Goal: Task Accomplishment & Management: Manage account settings

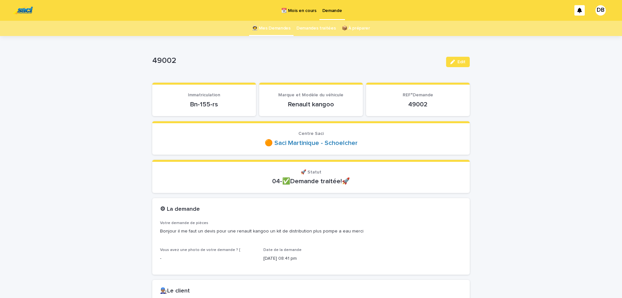
click at [282, 26] on link "👩‍🚀 Mes Demandes" at bounding box center [271, 28] width 39 height 15
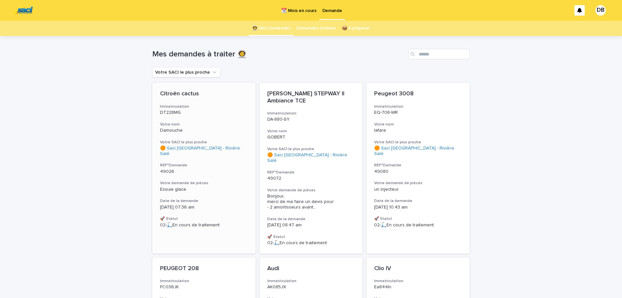
click at [219, 118] on div "Citroën cactus Immatriculation DT228MG Votre nom Damouche Votre SACI le plus pr…" at bounding box center [203, 159] width 103 height 153
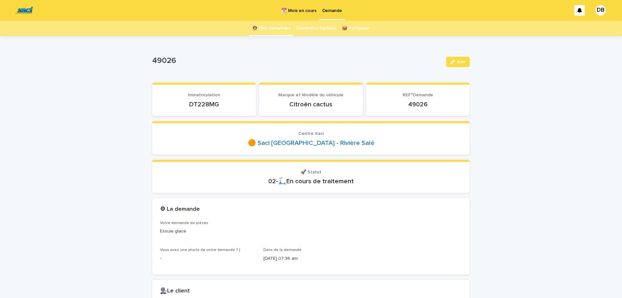
click at [203, 104] on p "DT228MG" at bounding box center [204, 104] width 88 height 8
copy p "DT228MG"
click at [465, 63] on span "Edit" at bounding box center [462, 62] width 8 height 5
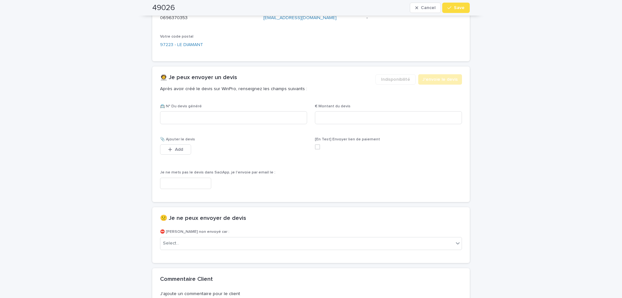
scroll to position [433, 0]
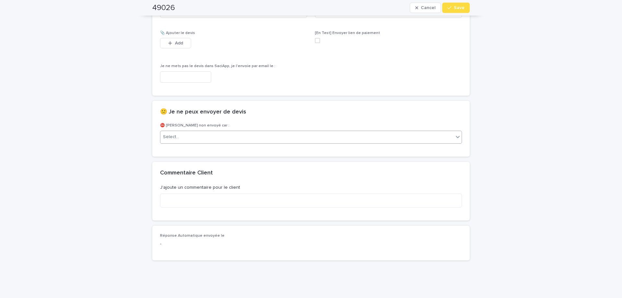
click at [364, 142] on div "Select..." at bounding box center [306, 137] width 293 height 11
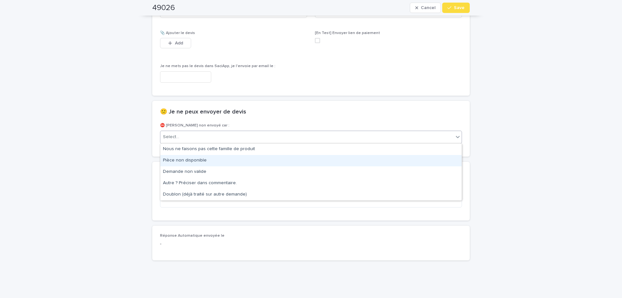
click at [360, 157] on div "Pièce non disponible" at bounding box center [310, 160] width 301 height 11
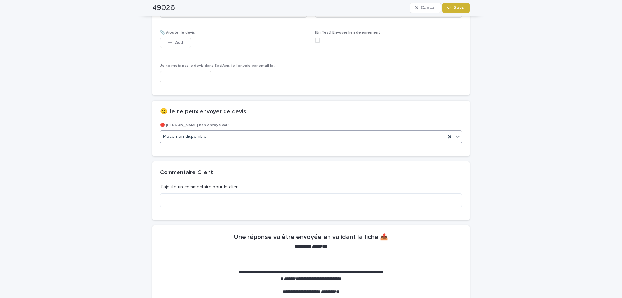
click at [460, 12] on button "Save" at bounding box center [456, 8] width 28 height 10
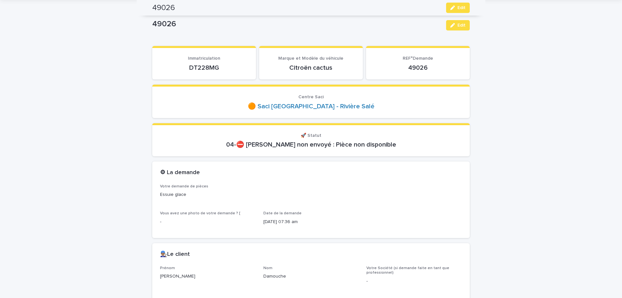
scroll to position [0, 0]
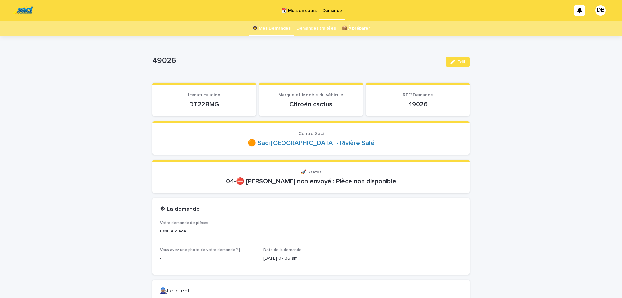
click at [267, 29] on link "👩‍🚀 Mes Demandes" at bounding box center [271, 28] width 39 height 15
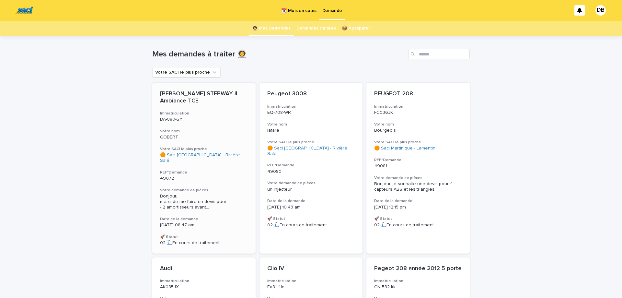
click at [211, 129] on h3 "Votre nom" at bounding box center [204, 131] width 88 height 5
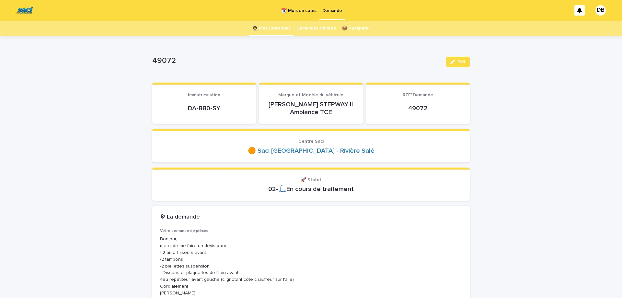
click at [272, 32] on link "👩‍🚀 Mes Demandes" at bounding box center [271, 28] width 39 height 15
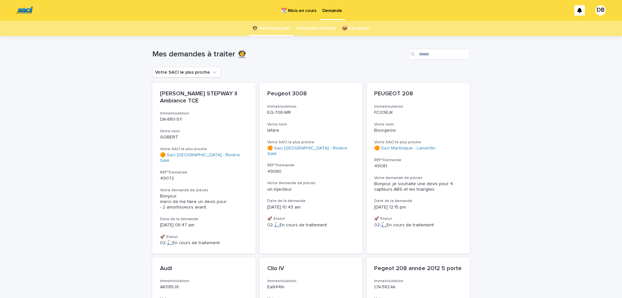
click at [289, 10] on p "📆 Mois en cours" at bounding box center [298, 7] width 35 height 14
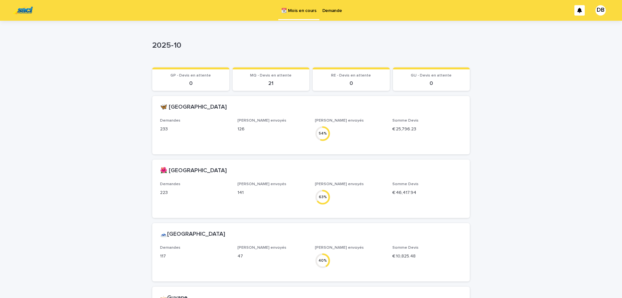
click at [329, 9] on p "Demande" at bounding box center [332, 7] width 20 height 14
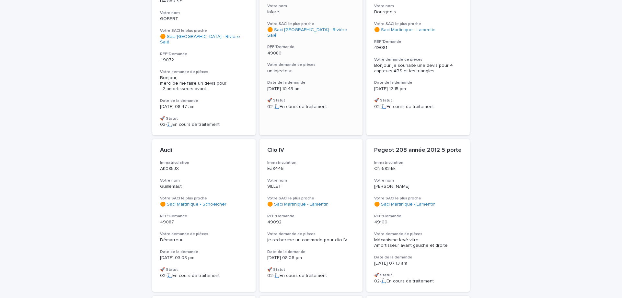
scroll to position [109, 0]
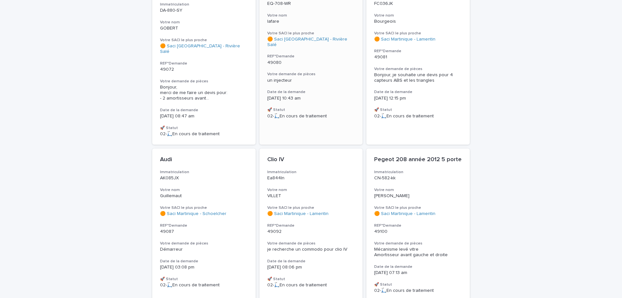
click at [320, 89] on h3 "Date de la demande" at bounding box center [311, 91] width 88 height 5
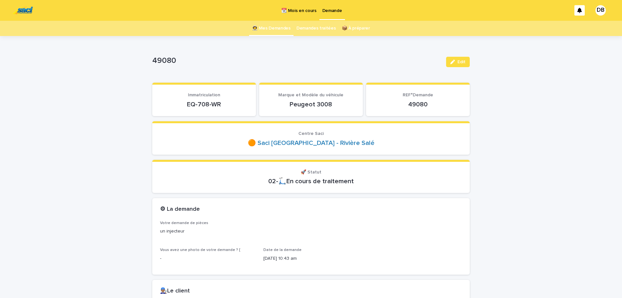
click at [206, 107] on p "EQ-708-WR" at bounding box center [204, 104] width 88 height 8
click at [266, 31] on link "👩‍🚀 Mes Demandes" at bounding box center [271, 28] width 39 height 15
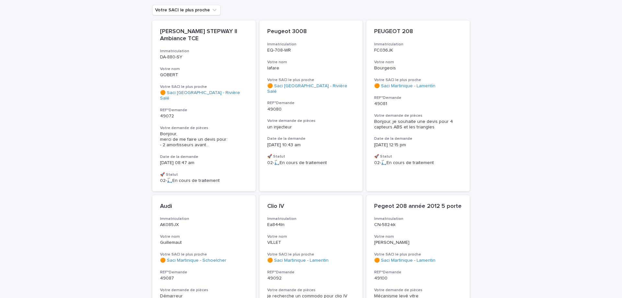
scroll to position [54, 0]
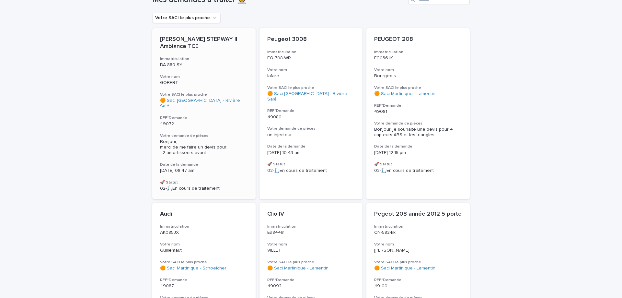
click at [227, 121] on p "49072" at bounding box center [204, 124] width 88 height 6
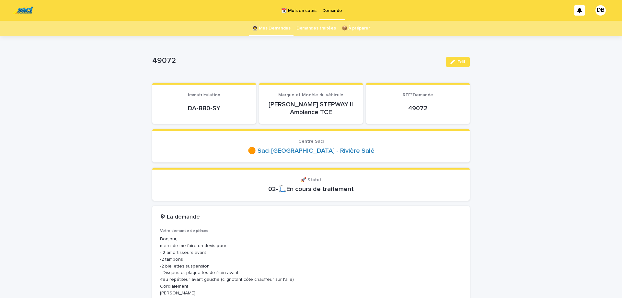
click at [277, 30] on link "👩‍🚀 Mes Demandes" at bounding box center [271, 28] width 39 height 15
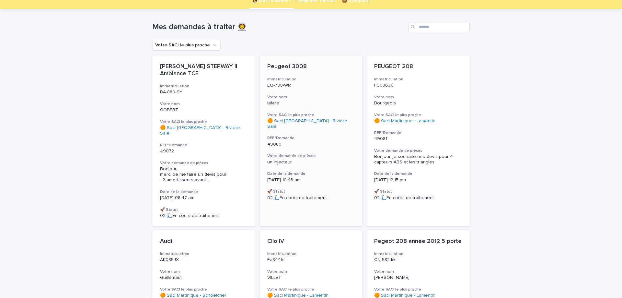
scroll to position [54, 0]
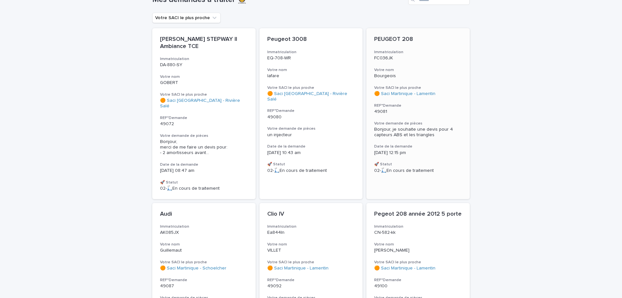
click at [437, 114] on div "PEUGEOT 208 Immatriculation FC036JK Votre nom Bourgeois Votre SACI le plus proc…" at bounding box center [418, 104] width 103 height 153
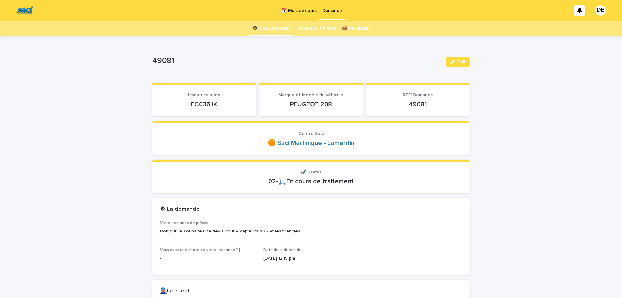
click at [206, 101] on p "FC036JK" at bounding box center [204, 104] width 88 height 8
copy p "FC036JK"
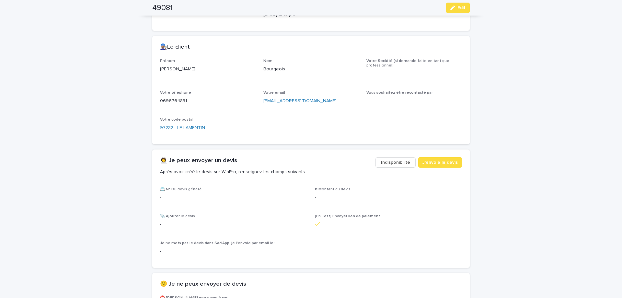
scroll to position [191, 0]
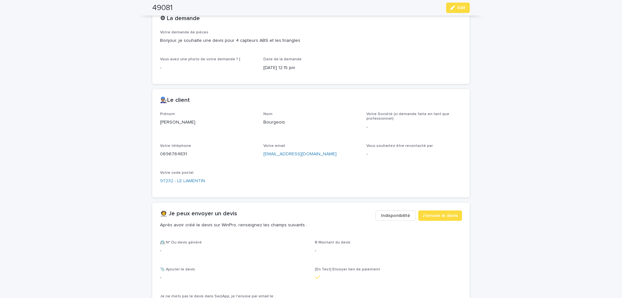
click at [174, 155] on p "0696764831" at bounding box center [208, 154] width 96 height 7
click at [173, 160] on div "Votre téléphone [PHONE_NUMBER]" at bounding box center [208, 153] width 96 height 19
click at [173, 155] on p "0696764831" at bounding box center [208, 154] width 96 height 7
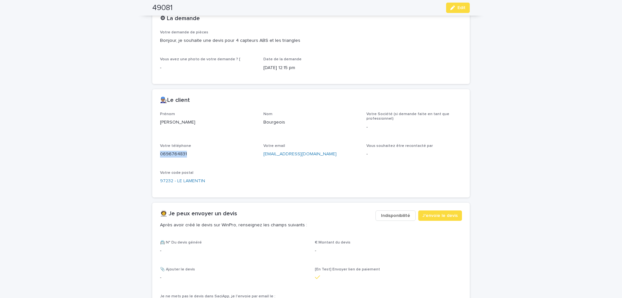
copy p "0696764831"
click at [454, 11] on button "Edit" at bounding box center [458, 8] width 24 height 10
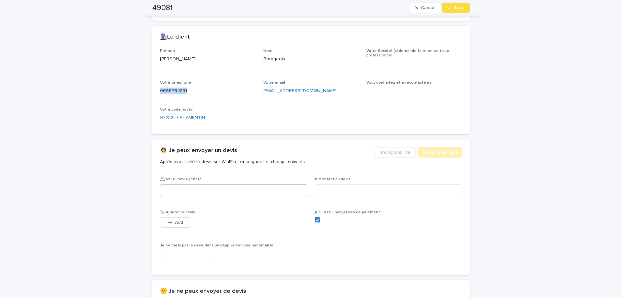
scroll to position [276, 0]
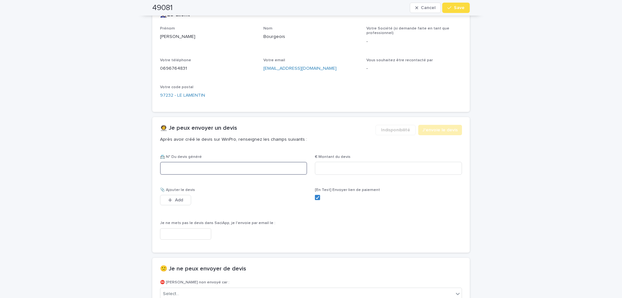
click at [233, 173] on input at bounding box center [233, 168] width 147 height 13
paste input "********"
type input "********"
click at [326, 168] on input at bounding box center [388, 168] width 147 height 13
type input "******"
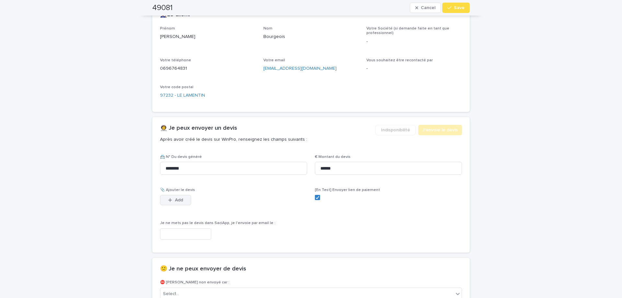
click at [179, 198] on button "Add" at bounding box center [175, 200] width 31 height 10
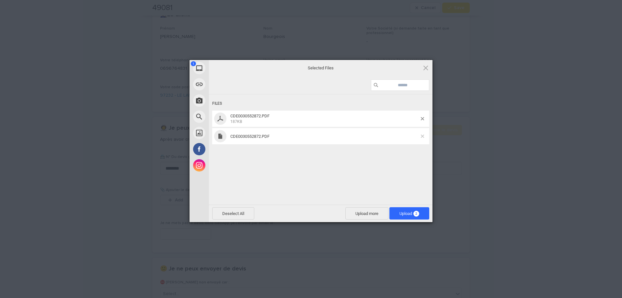
click at [423, 136] on span at bounding box center [422, 135] width 3 height 3
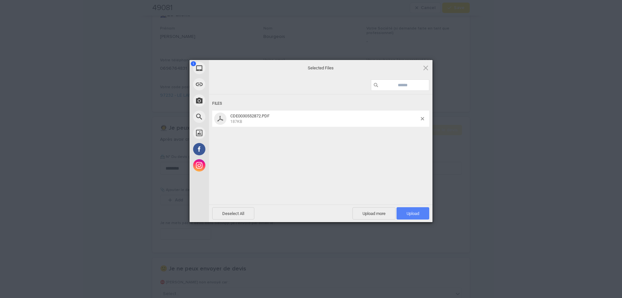
click at [419, 210] on span "Upload 1" at bounding box center [413, 213] width 33 height 12
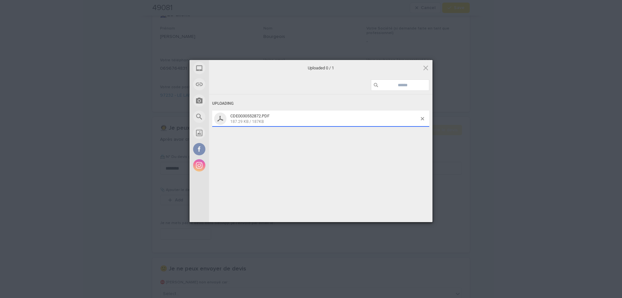
click at [452, 9] on div "button" at bounding box center [451, 8] width 6 height 5
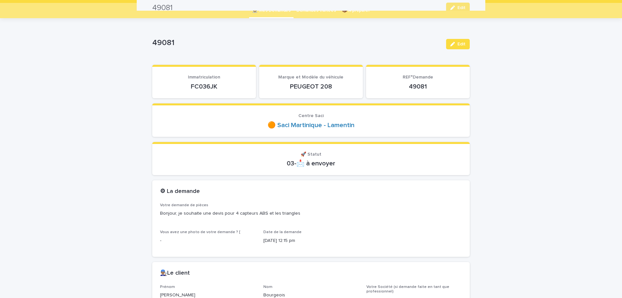
scroll to position [0, 0]
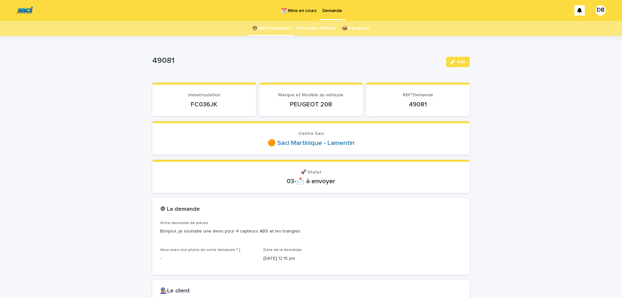
click at [266, 33] on link "👩‍🚀 Mes Demandes" at bounding box center [271, 28] width 39 height 15
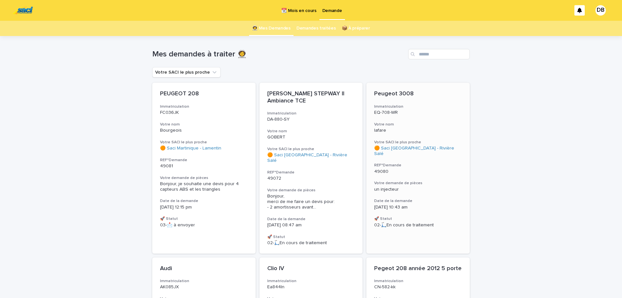
click at [428, 125] on h3 "Votre nom" at bounding box center [418, 124] width 88 height 5
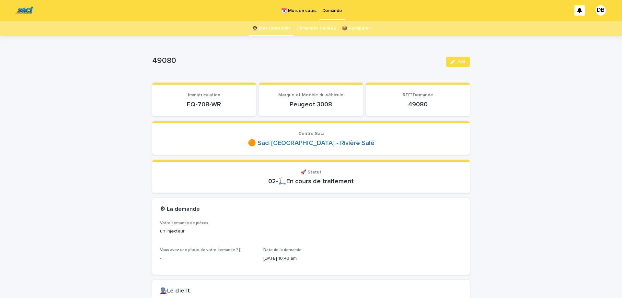
click at [274, 24] on link "👩‍🚀 Mes Demandes" at bounding box center [271, 28] width 39 height 15
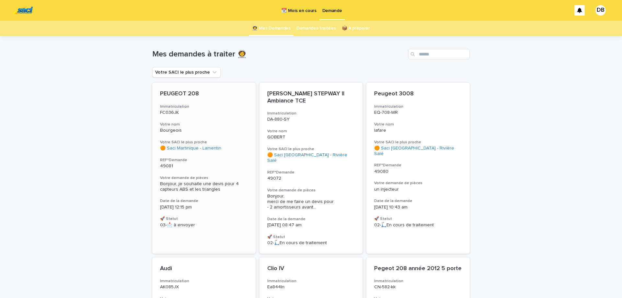
click at [226, 116] on div "PEUGEOT 208 Immatriculation FC036JK Votre nom Bourgeois Votre SACI le plus proc…" at bounding box center [203, 159] width 103 height 153
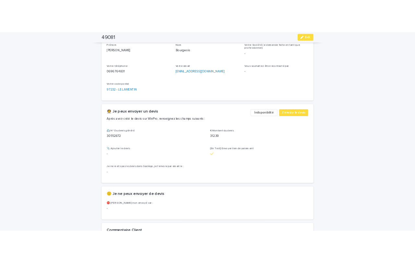
scroll to position [293, 0]
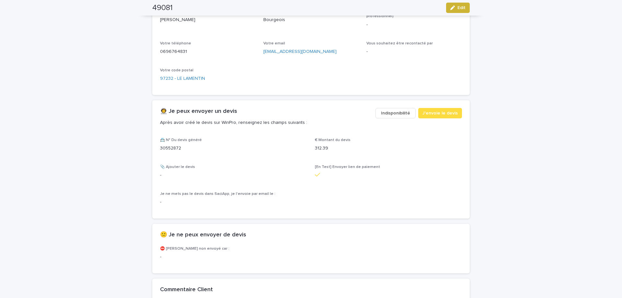
click at [450, 9] on button "Edit" at bounding box center [458, 8] width 24 height 10
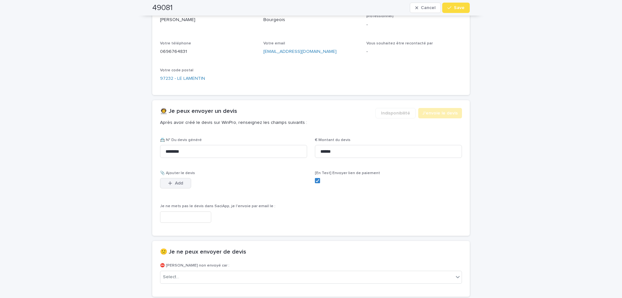
click at [171, 181] on button "Add" at bounding box center [175, 183] width 31 height 10
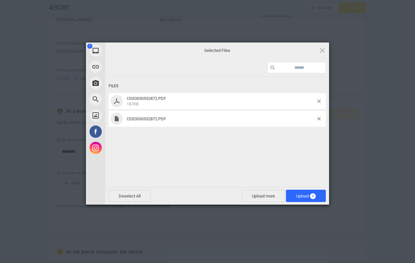
drag, startPoint x: 295, startPoint y: 178, endPoint x: 308, endPoint y: 141, distance: 39.4
click at [295, 175] on div "Files CDE0030552872.PDF 187KB CDE0030552872.PDF" at bounding box center [217, 131] width 224 height 109
click at [318, 118] on span at bounding box center [318, 118] width 3 height 3
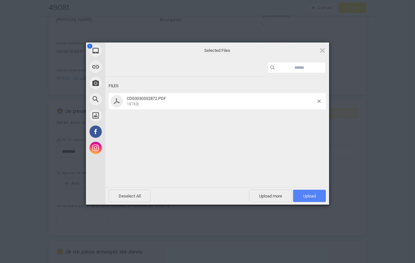
click at [309, 193] on span "Upload 1" at bounding box center [309, 196] width 33 height 12
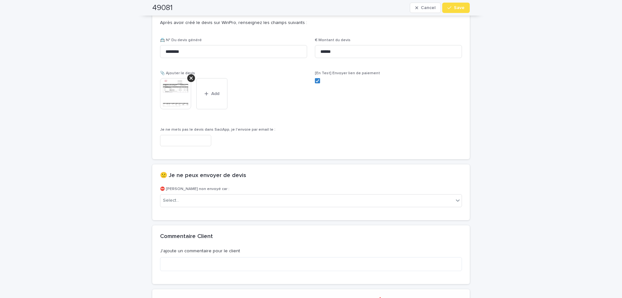
scroll to position [399, 0]
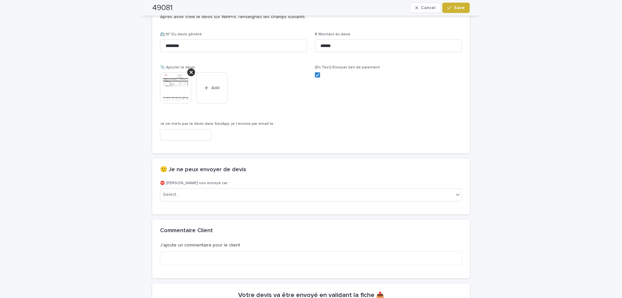
click at [462, 9] on span "Save" at bounding box center [459, 8] width 11 height 5
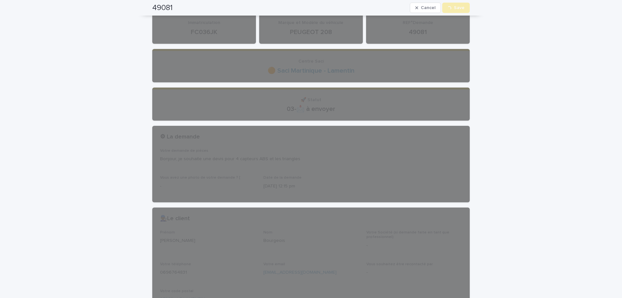
scroll to position [0, 0]
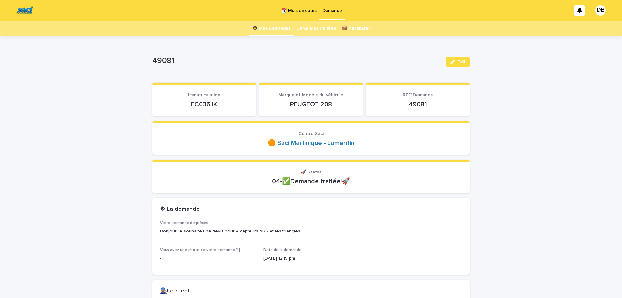
click at [283, 30] on link "👩‍🚀 Mes Demandes" at bounding box center [271, 28] width 39 height 15
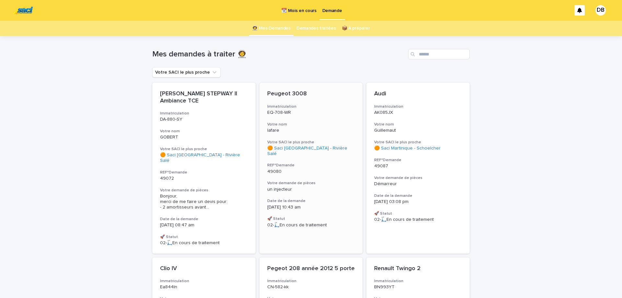
click at [310, 117] on div "Peugeot 3008 Immatriculation EQ-708-WR Votre nom lafare Votre SACI le plus proc…" at bounding box center [311, 159] width 103 height 153
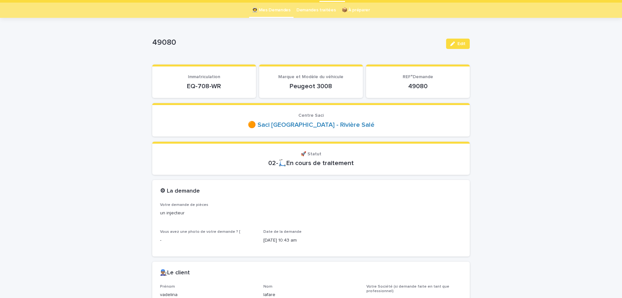
scroll to position [21, 0]
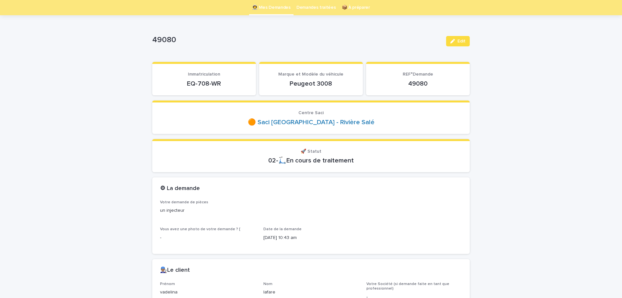
click at [202, 80] on p "EQ-708-WR" at bounding box center [204, 84] width 88 height 8
